Goal: Task Accomplishment & Management: Manage account settings

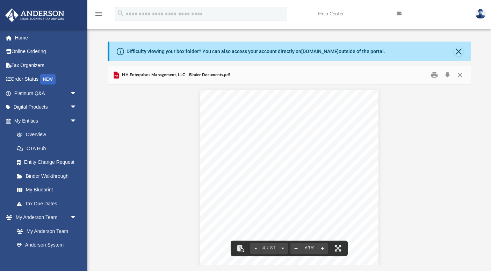
scroll to position [743, 0]
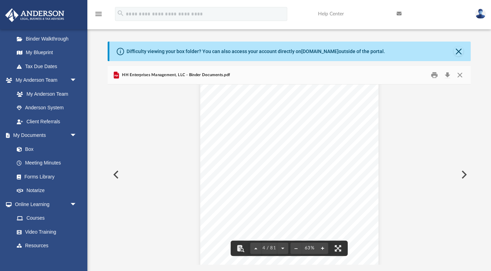
click at [322, 249] on button "File preview" at bounding box center [322, 248] width 11 height 15
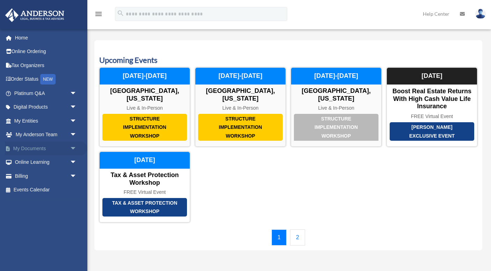
click at [73, 148] on span "arrow_drop_down" at bounding box center [77, 149] width 14 height 14
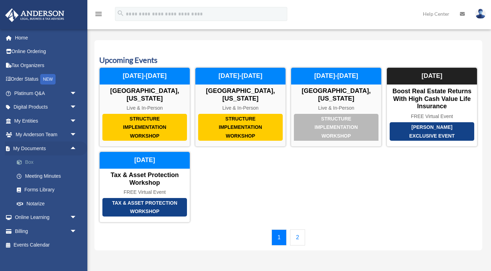
click at [32, 160] on link "Box" at bounding box center [49, 163] width 78 height 14
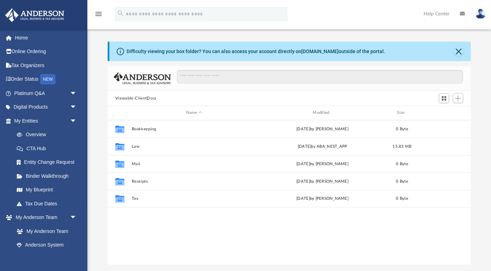
scroll to position [159, 363]
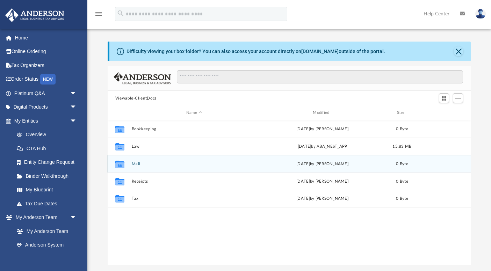
click at [137, 163] on button "Mail" at bounding box center [193, 164] width 125 height 5
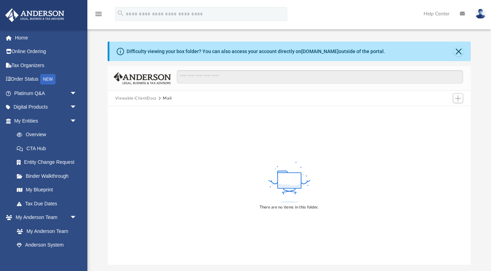
click at [149, 97] on button "Viewable-ClientDocs" at bounding box center [135, 98] width 41 height 6
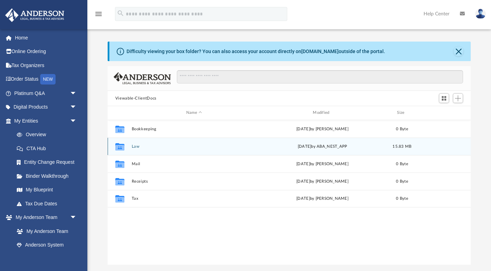
click at [136, 146] on button "Law" at bounding box center [193, 146] width 125 height 5
click at [174, 146] on button "Goldbox Partners, Limited Partnership" at bounding box center [193, 146] width 125 height 5
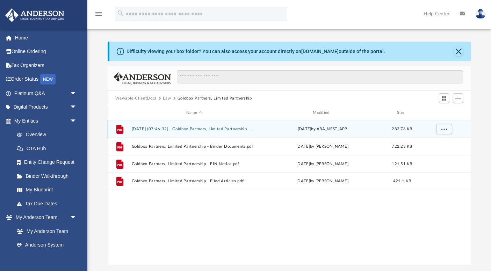
click at [176, 130] on button "[DATE] (07:46:32) - Goldbox Partners, Limited Partnership - EIN Letter from IRS…" at bounding box center [193, 129] width 125 height 5
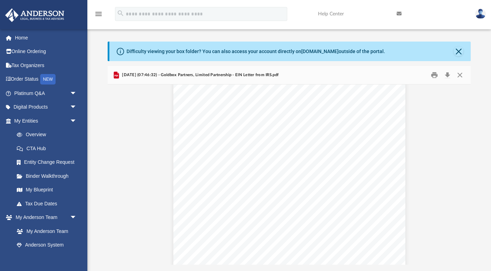
scroll to position [103, 0]
click at [74, 94] on span "arrow_drop_down" at bounding box center [77, 93] width 14 height 14
